Goal: Download file/media

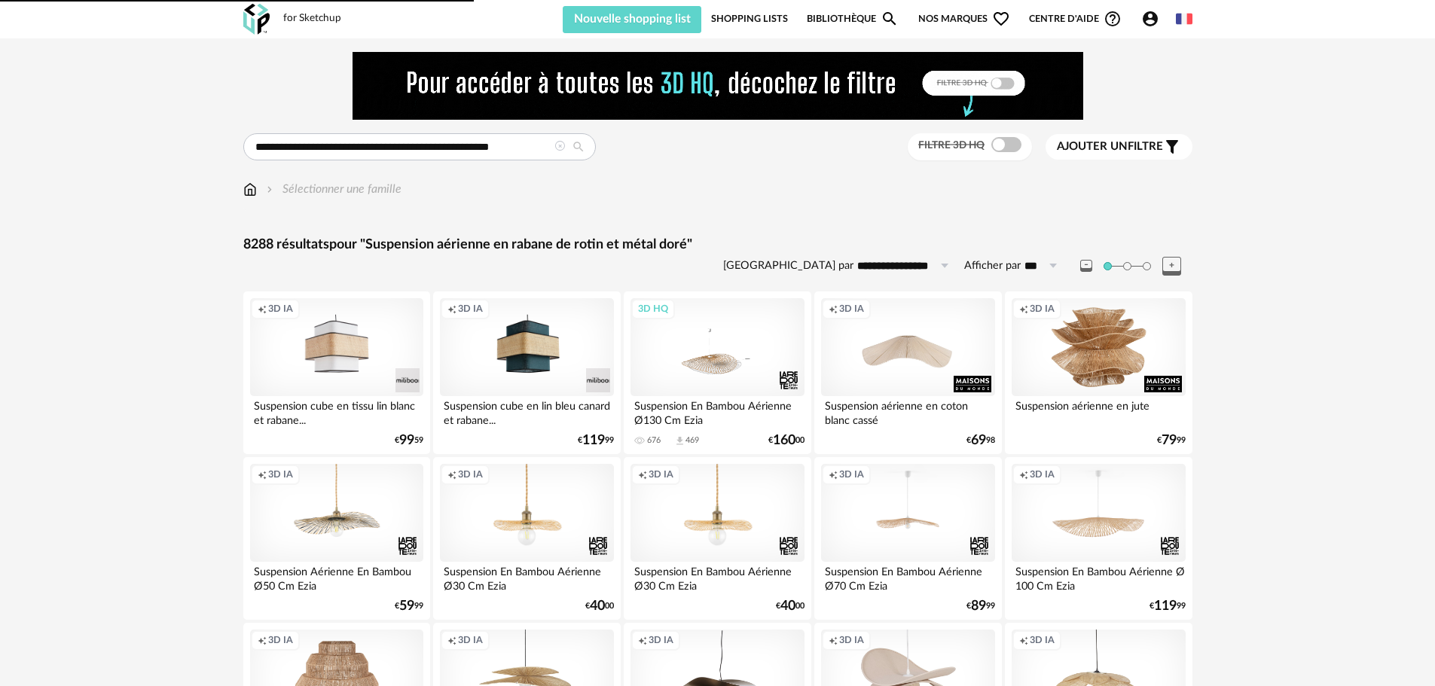
drag, startPoint x: 557, startPoint y: 145, endPoint x: 549, endPoint y: 142, distance: 7.9
click at [557, 145] on icon at bounding box center [559, 146] width 11 height 11
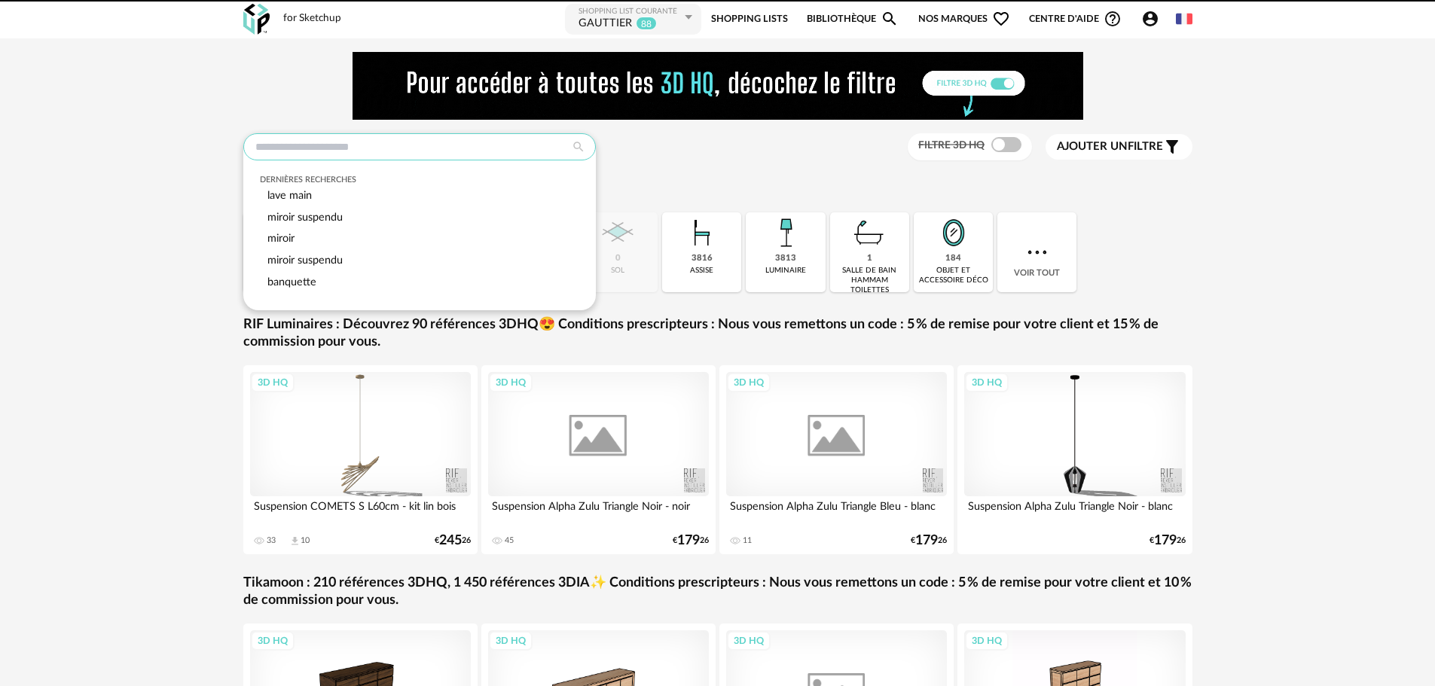
click at [344, 143] on input "text" at bounding box center [419, 146] width 352 height 27
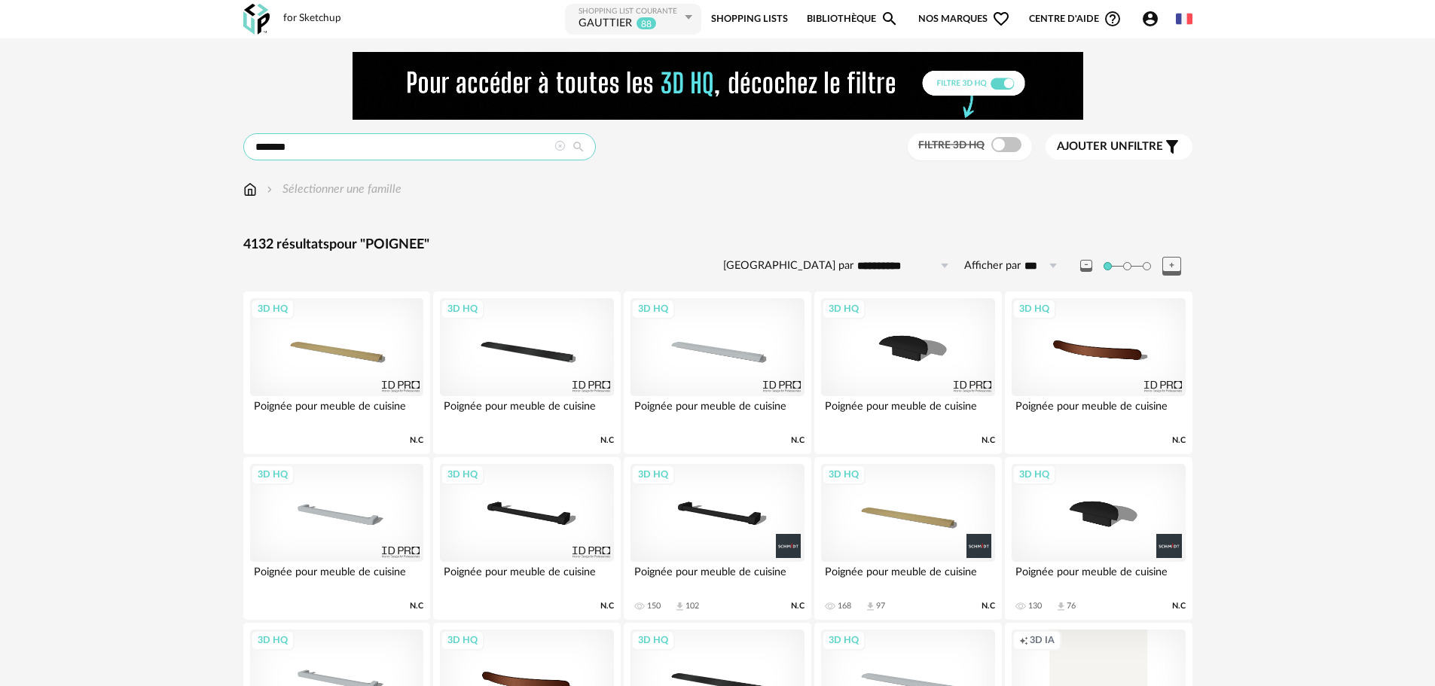
scroll to position [75, 0]
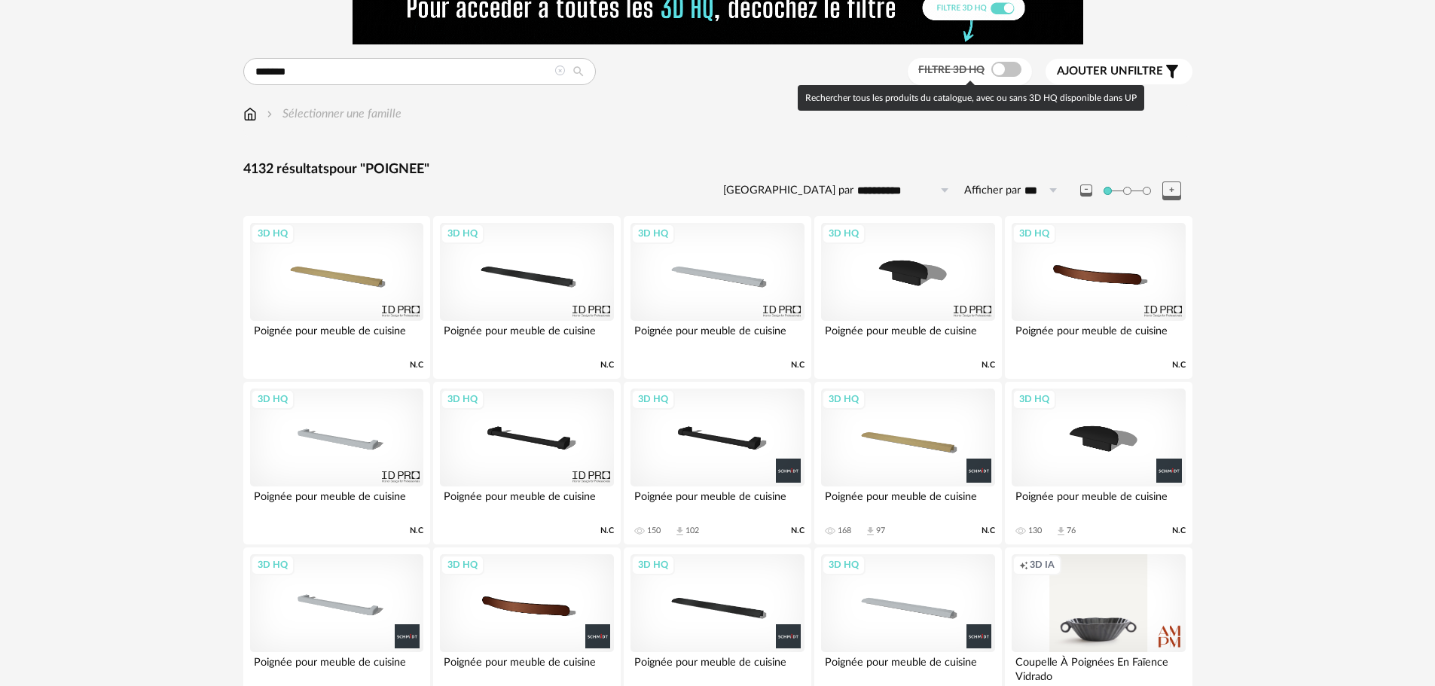
click at [1014, 65] on span at bounding box center [1006, 69] width 30 height 15
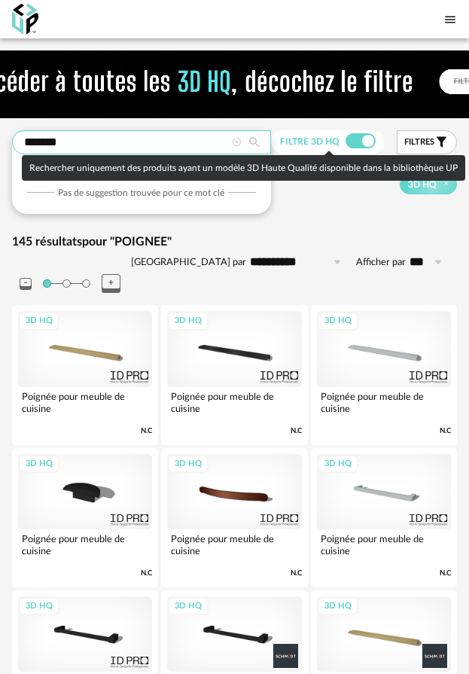
click at [114, 151] on input "*******" at bounding box center [141, 142] width 259 height 24
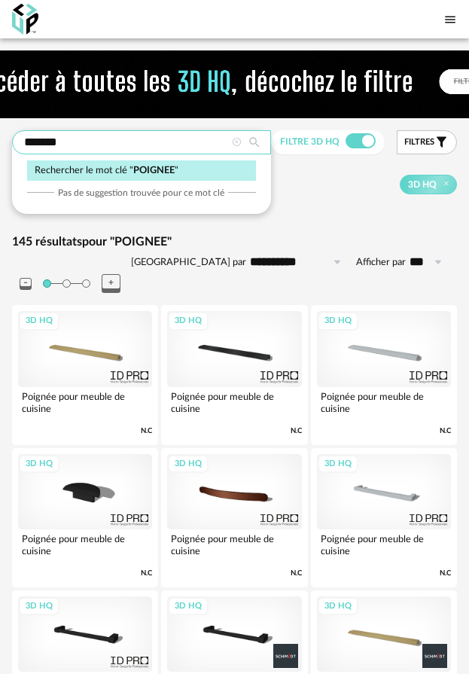
drag, startPoint x: 105, startPoint y: 146, endPoint x: -84, endPoint y: 154, distance: 188.5
type input "******"
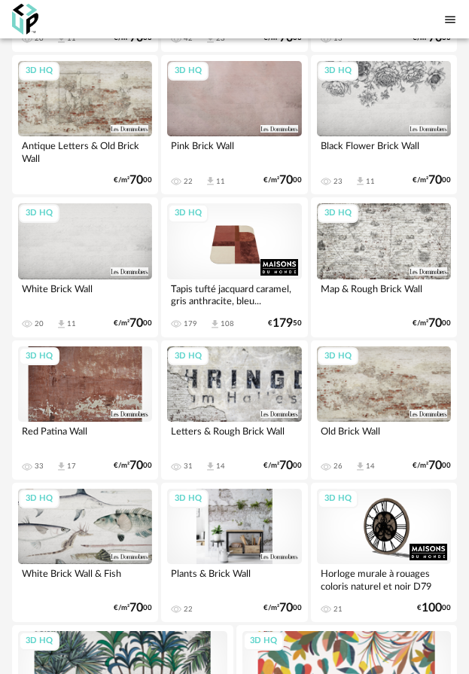
scroll to position [753, 0]
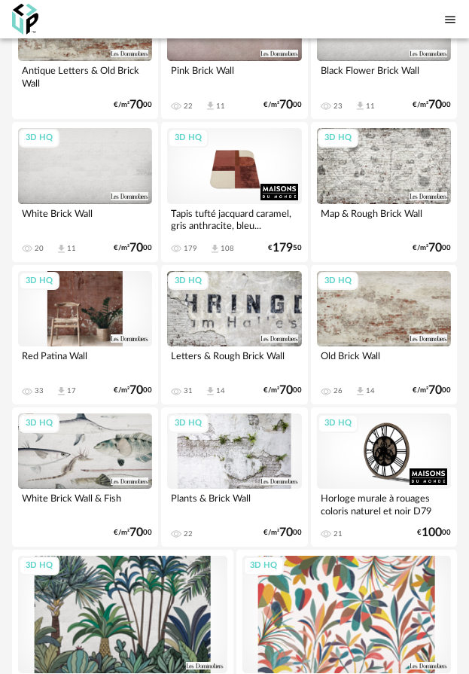
click at [94, 281] on div "3D HQ" at bounding box center [85, 308] width 134 height 75
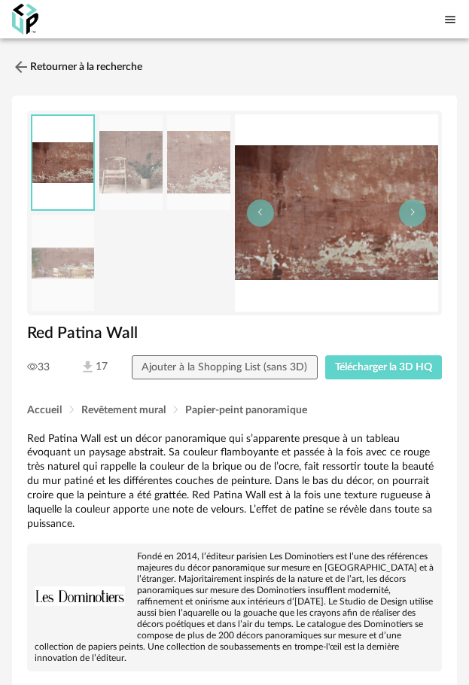
click at [60, 151] on img at bounding box center [62, 163] width 61 height 94
drag, startPoint x: 421, startPoint y: 364, endPoint x: 291, endPoint y: 281, distance: 153.8
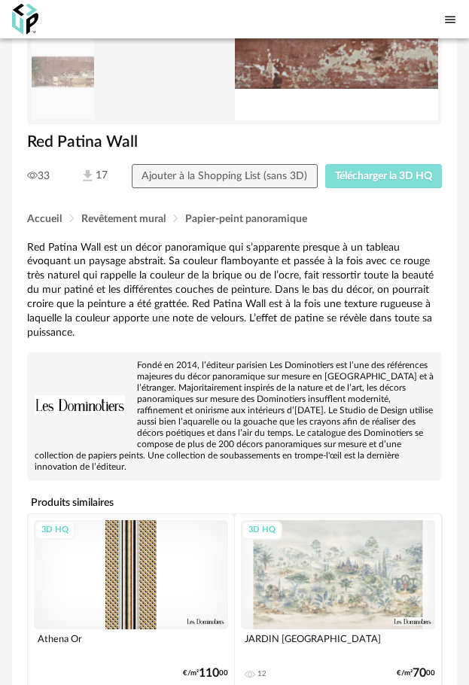
scroll to position [116, 0]
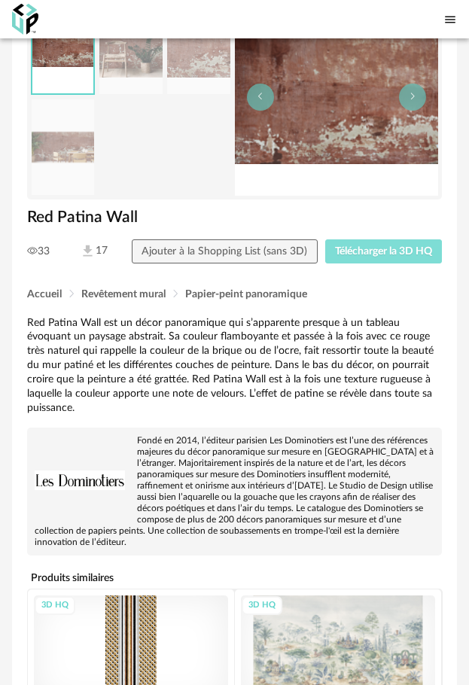
click at [378, 250] on span "Télécharger la 3D HQ" at bounding box center [383, 251] width 97 height 11
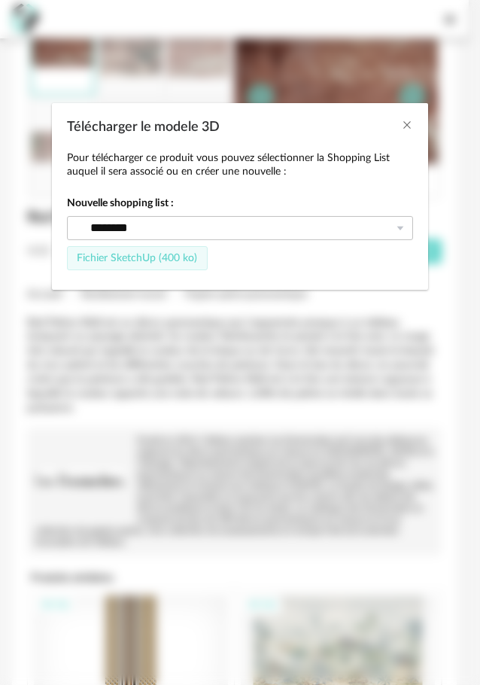
click at [185, 258] on span "Fichier SketchUp (400 ko)" at bounding box center [137, 258] width 120 height 11
